Goal: Transaction & Acquisition: Purchase product/service

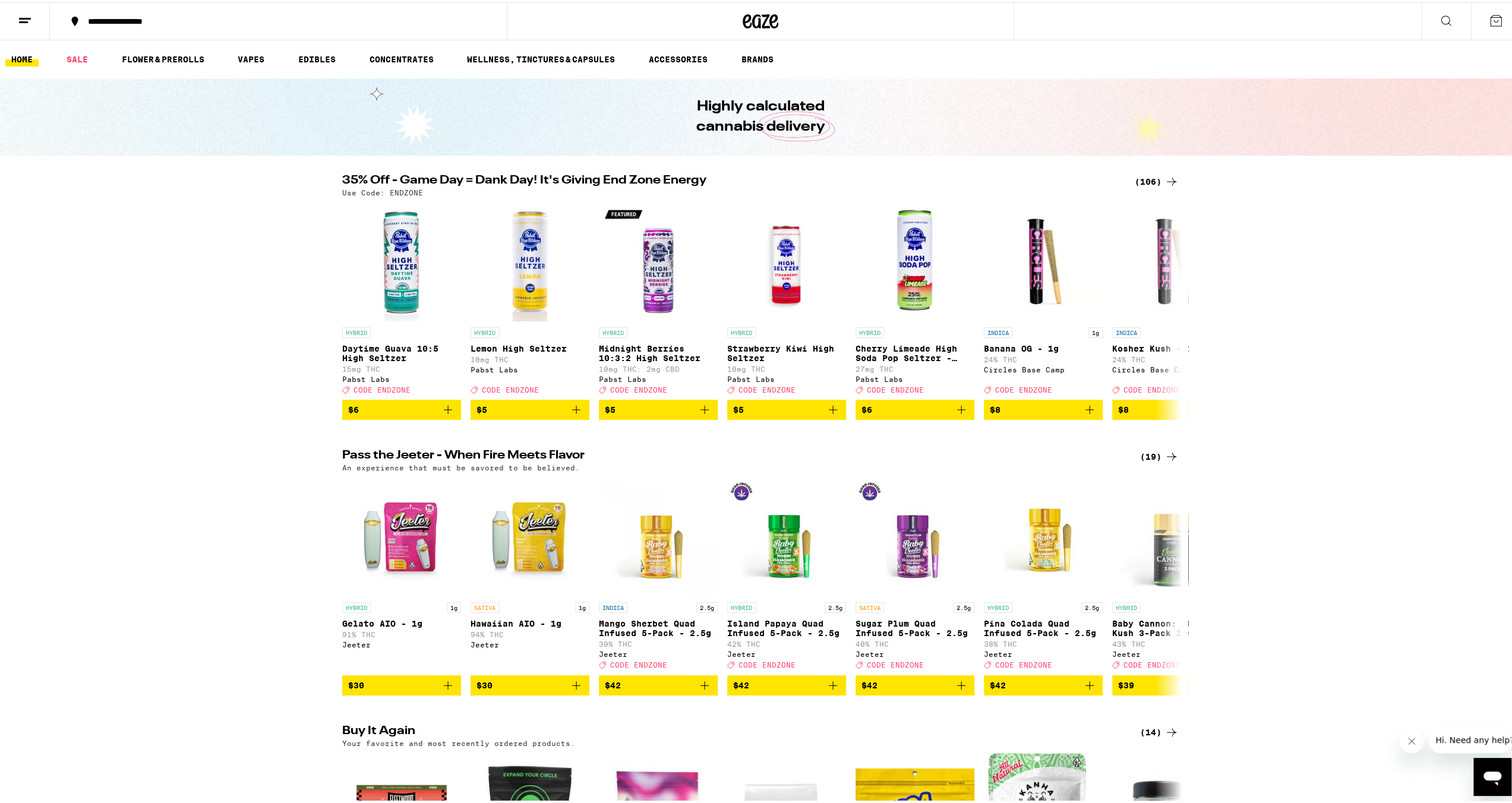
click at [1141, 174] on div "(106)" at bounding box center [1156, 179] width 44 height 14
